Goal: Information Seeking & Learning: Stay updated

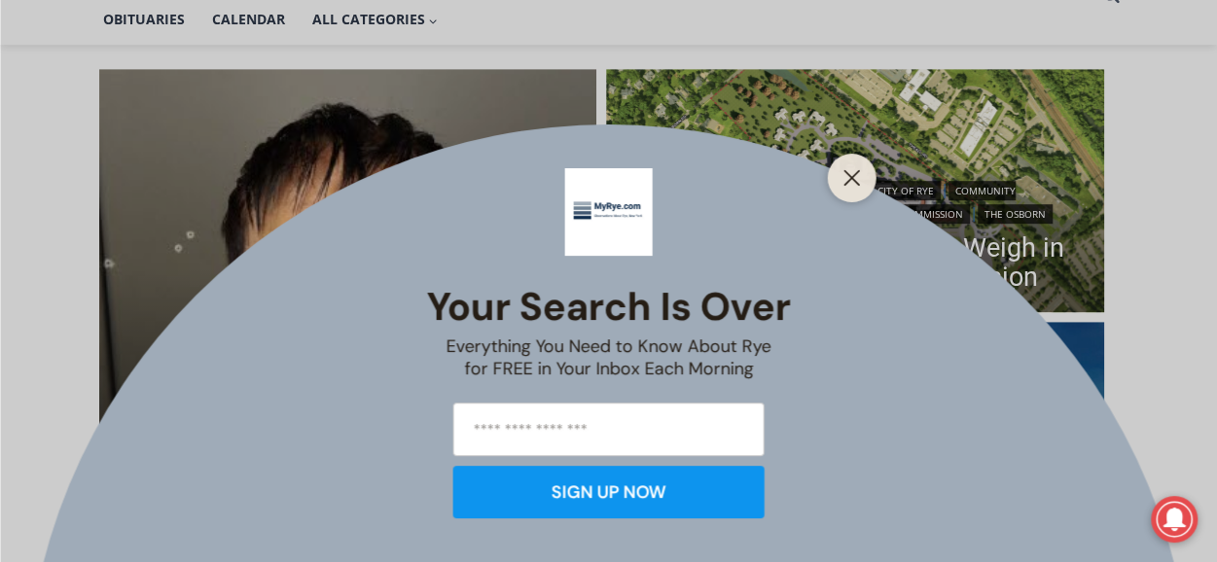
scroll to position [584, 0]
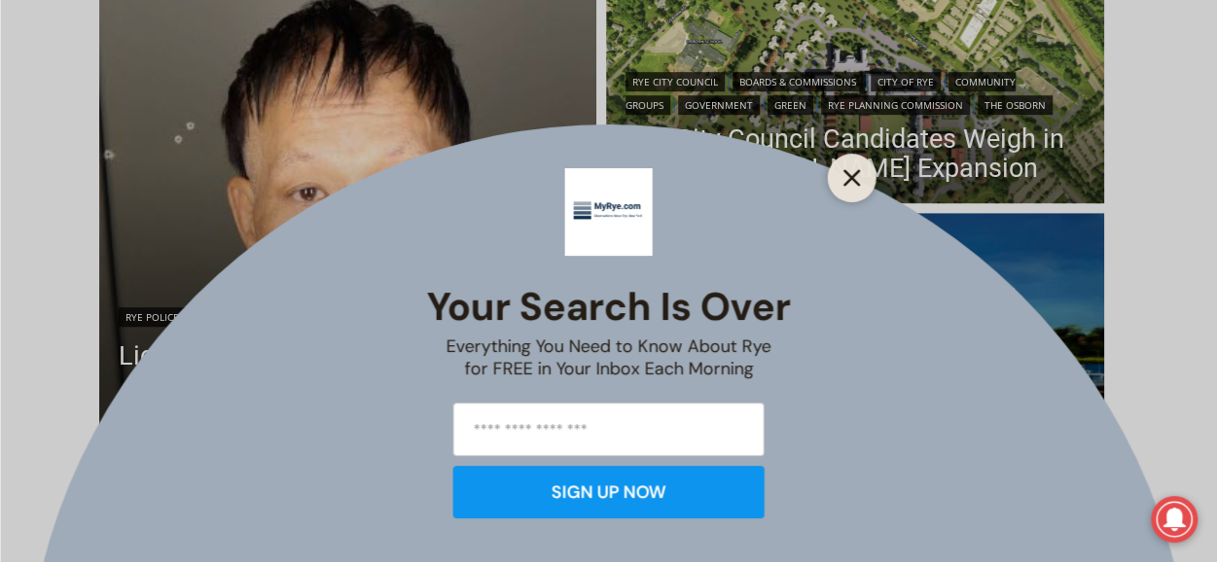
click at [850, 176] on line "Close" at bounding box center [851, 178] width 14 height 14
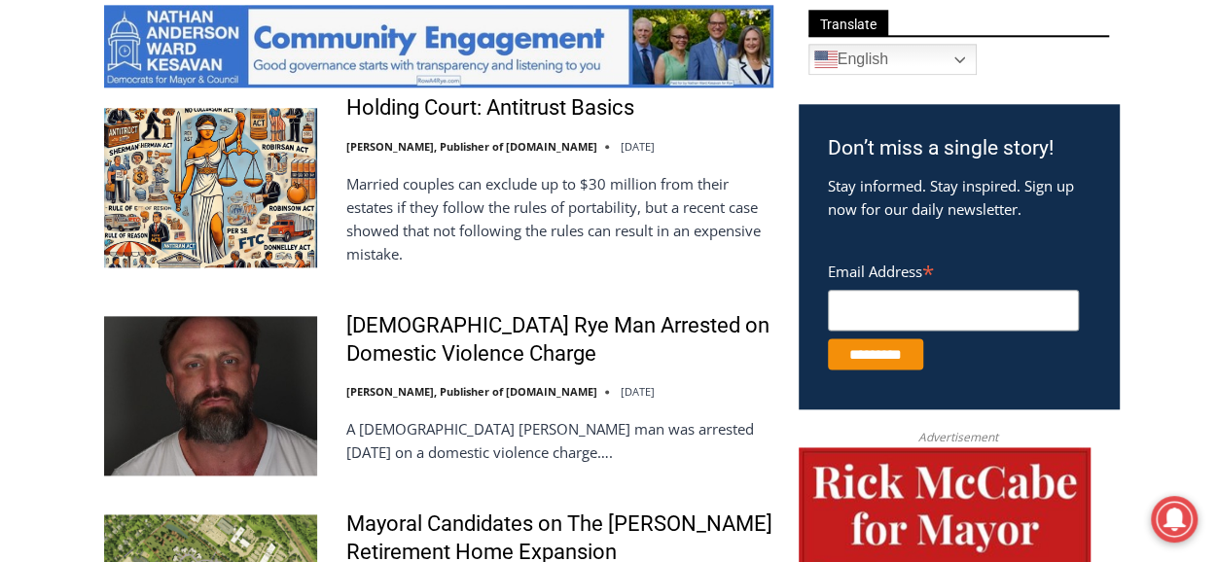
scroll to position [1167, 0]
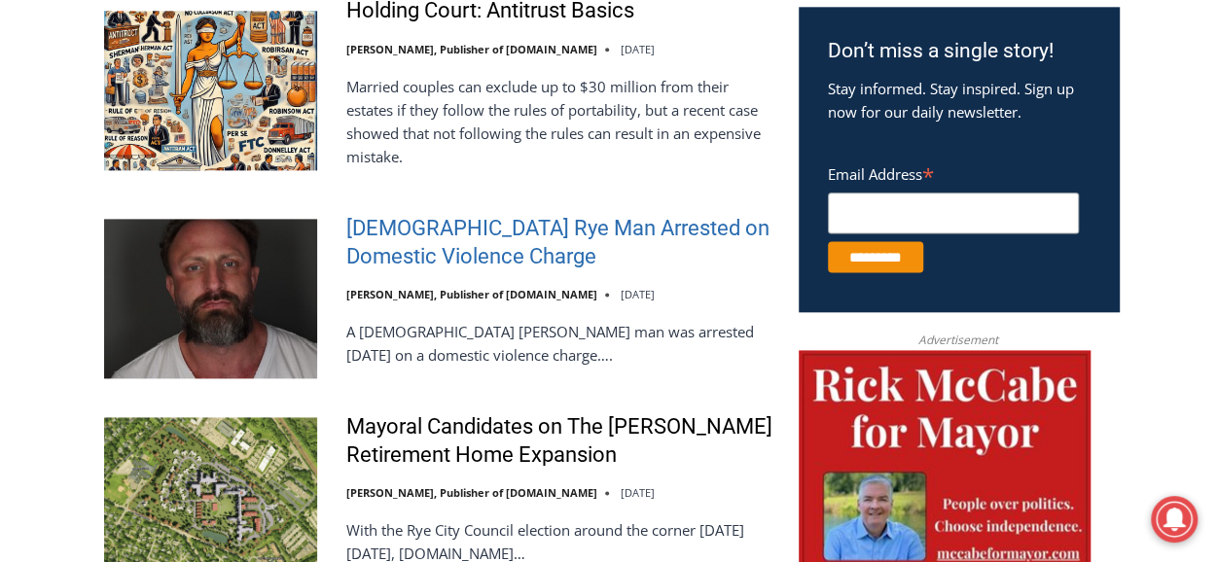
click at [396, 242] on link "[DEMOGRAPHIC_DATA] Rye Man Arrested on Domestic Violence Charge" at bounding box center [559, 242] width 427 height 55
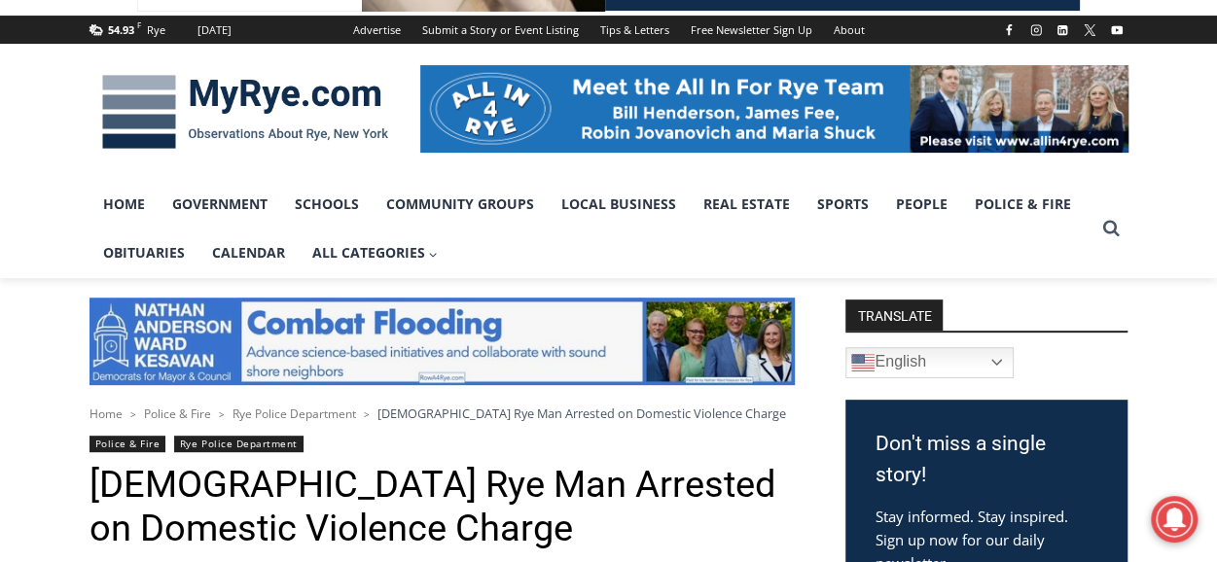
scroll to position [195, 0]
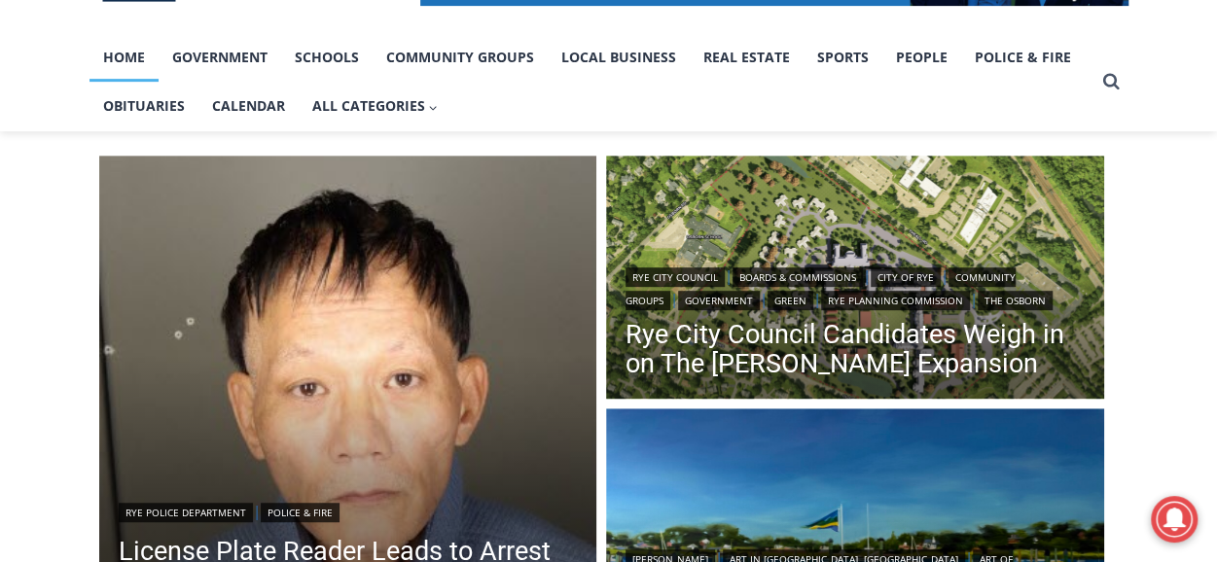
scroll to position [680, 0]
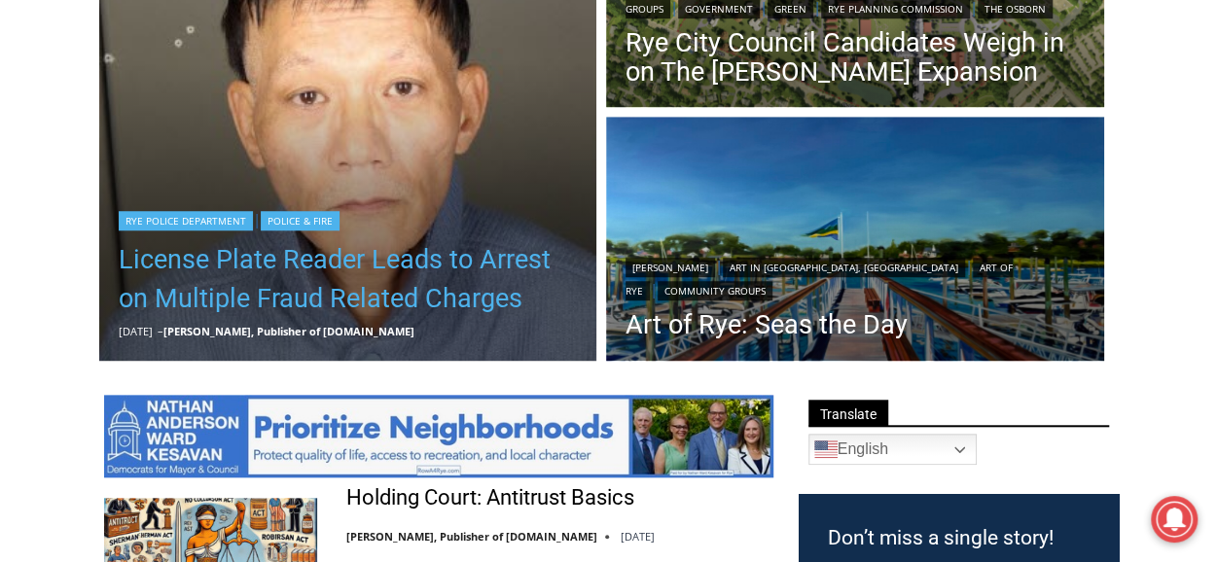
click at [334, 259] on link "License Plate Reader Leads to Arrest on Multiple Fraud Related Charges" at bounding box center [348, 279] width 459 height 78
